Goal: Task Accomplishment & Management: Manage account settings

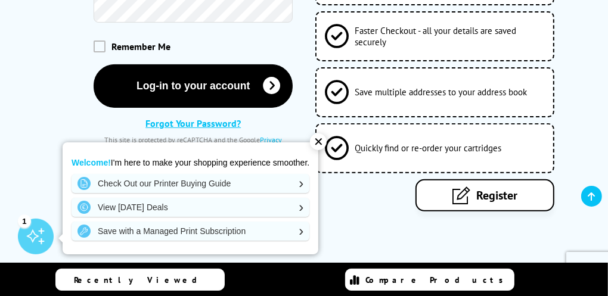
scroll to position [252, 0]
type input "evelyn@scarboroughs.co.uk"
click at [321, 144] on div "✕" at bounding box center [318, 142] width 17 height 17
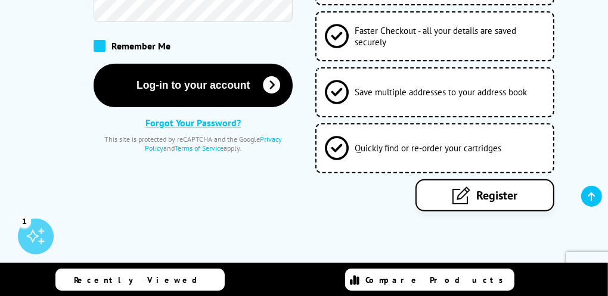
click at [101, 40] on span at bounding box center [100, 46] width 12 height 12
click at [96, 42] on input "checkbox" at bounding box center [96, 42] width 0 height 0
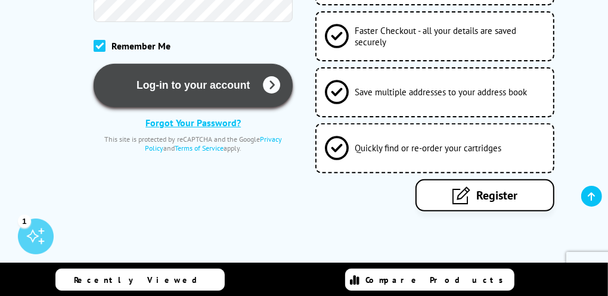
click at [281, 64] on button "Log-in to your account" at bounding box center [193, 86] width 199 height 44
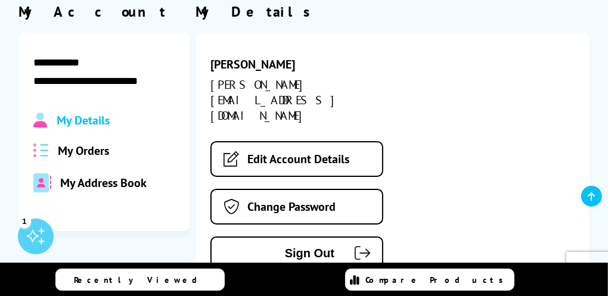
scroll to position [135, 0]
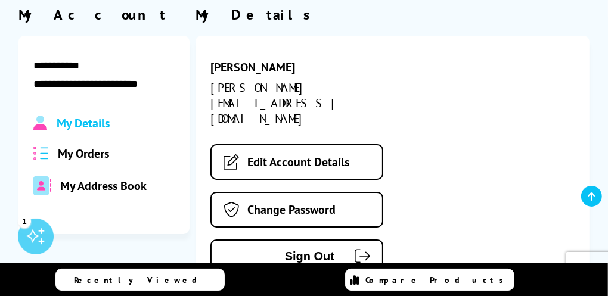
click at [87, 149] on span "My Orders" at bounding box center [83, 154] width 51 height 16
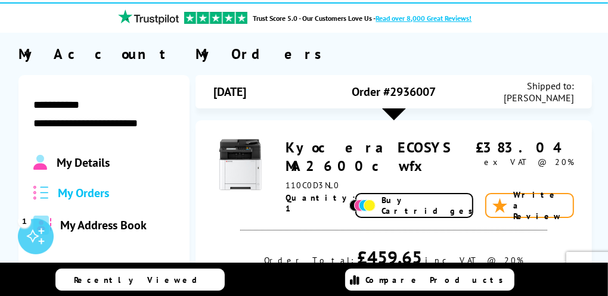
scroll to position [0, 0]
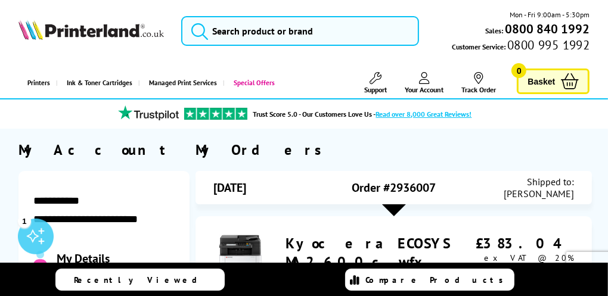
click at [35, 55] on div "Mon - Fri 9:00am - 5:30pm Sales: 0800 840 1992 Customer Service: 0800 995 1992" at bounding box center [304, 34] width 608 height 50
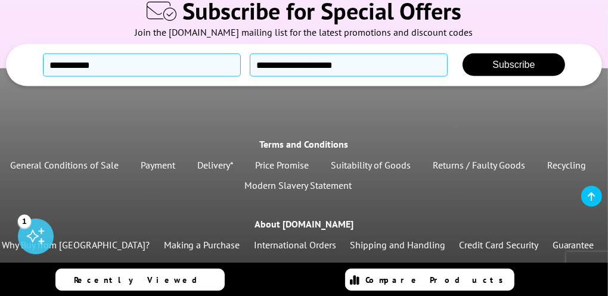
scroll to position [1322, 0]
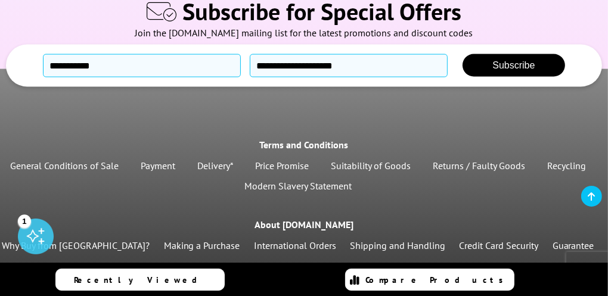
click at [499, 160] on link "Returns / Faulty Goods" at bounding box center [479, 166] width 92 height 12
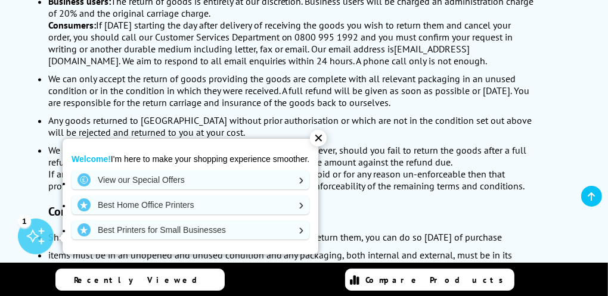
scroll to position [1740, 0]
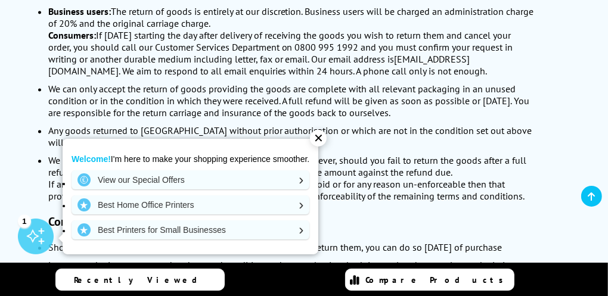
scroll to position [1723, 0]
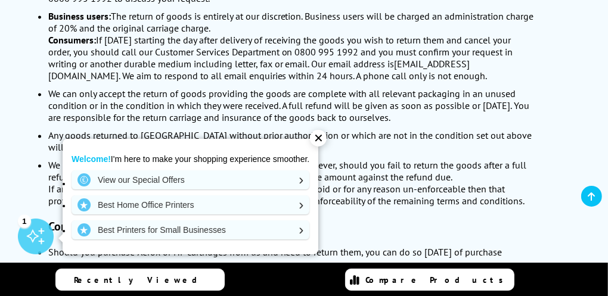
click at [324, 137] on div "✕" at bounding box center [318, 138] width 17 height 17
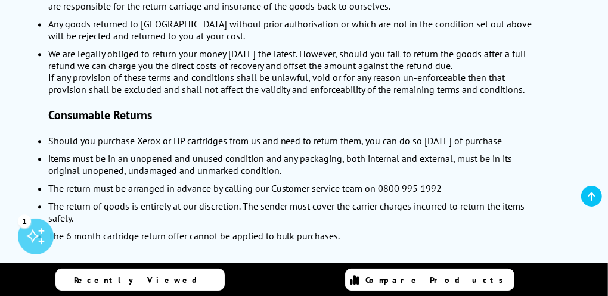
scroll to position [1846, 0]
